Goal: Task Accomplishment & Management: Manage account settings

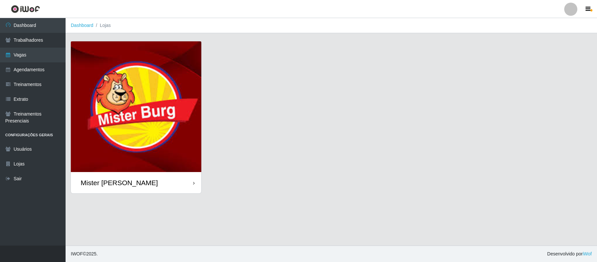
click at [567, 9] on div at bounding box center [570, 9] width 13 height 13
click at [543, 48] on button "Sair" at bounding box center [557, 50] width 59 height 13
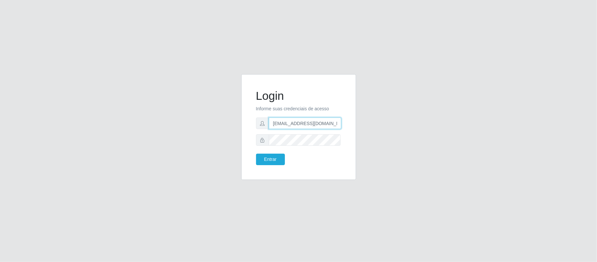
click at [312, 120] on input "[EMAIL_ADDRESS][DOMAIN_NAME]" at bounding box center [305, 122] width 72 height 11
drag, startPoint x: 305, startPoint y: 120, endPoint x: 352, endPoint y: 122, distance: 47.3
click at [352, 122] on div "Login Informe suas credenciais de acesso [EMAIL_ADDRESS][DOMAIN_NAME] Entrar" at bounding box center [298, 127] width 115 height 106
type input "[EMAIL_ADDRESS][DOMAIN_NAME]"
click at [273, 154] on button "Entrar" at bounding box center [270, 158] width 29 height 11
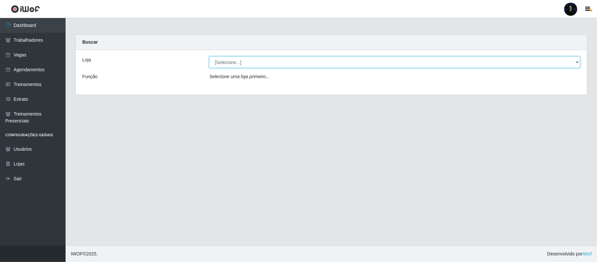
click at [298, 64] on select "[Selecione...] O ROSÁRIO ALIMENTOS" at bounding box center [394, 61] width 371 height 11
select select "349"
click at [209, 56] on select "[Selecione...] O ROSÁRIO ALIMENTOS" at bounding box center [394, 61] width 371 height 11
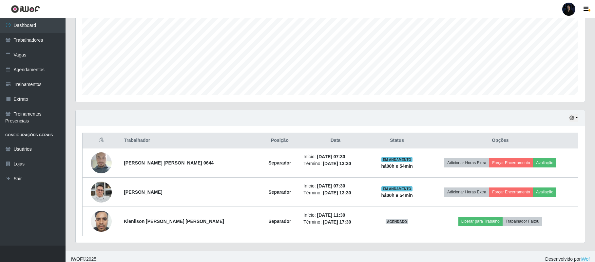
scroll to position [102, 0]
